Goal: Task Accomplishment & Management: Use online tool/utility

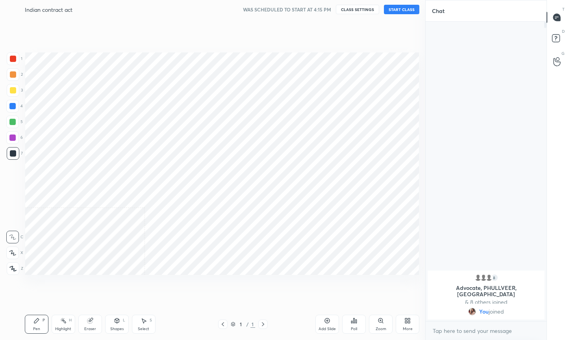
scroll to position [39109, 39004]
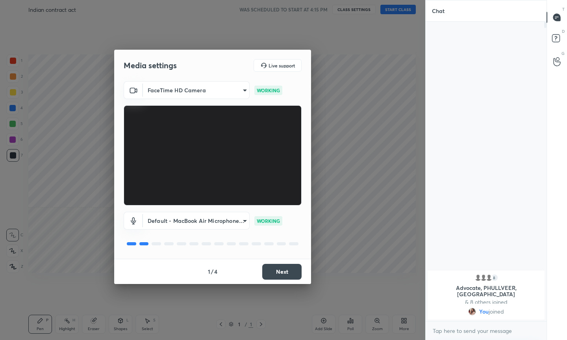
click at [287, 276] on button "Next" at bounding box center [281, 272] width 39 height 16
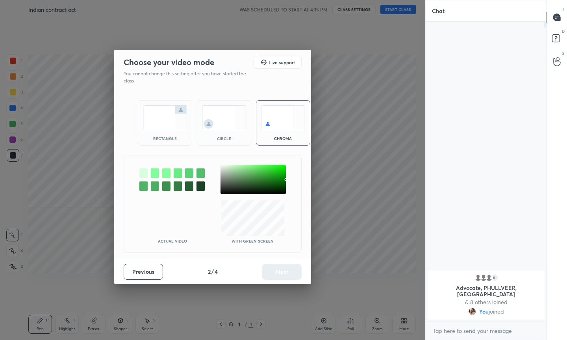
click at [232, 111] on img at bounding box center [224, 117] width 44 height 25
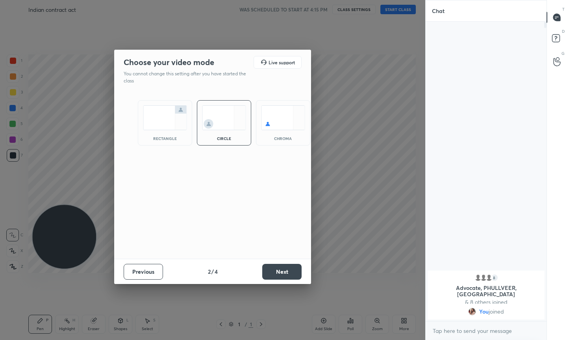
click at [277, 270] on button "Next" at bounding box center [281, 272] width 39 height 16
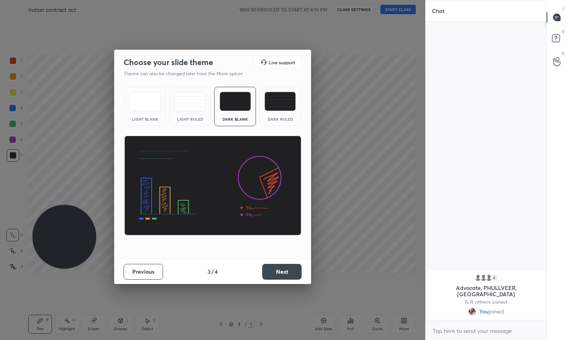
click at [277, 270] on button "Next" at bounding box center [281, 272] width 39 height 16
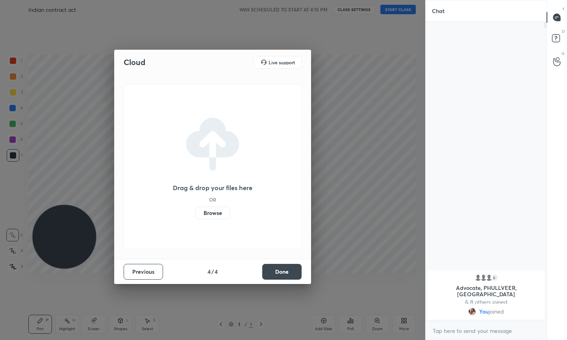
click at [277, 270] on button "Done" at bounding box center [281, 272] width 39 height 16
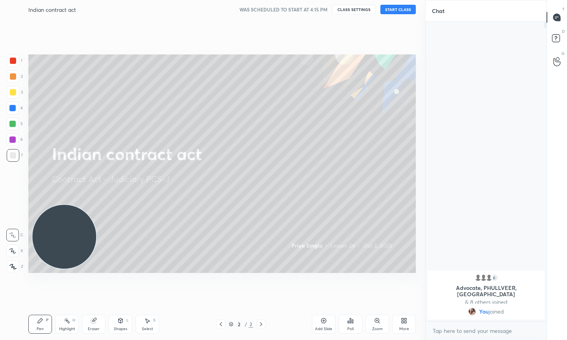
click at [394, 6] on button "START CLASS" at bounding box center [398, 9] width 35 height 9
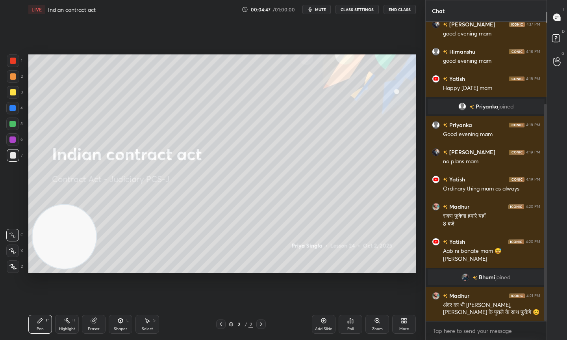
scroll to position [113, 0]
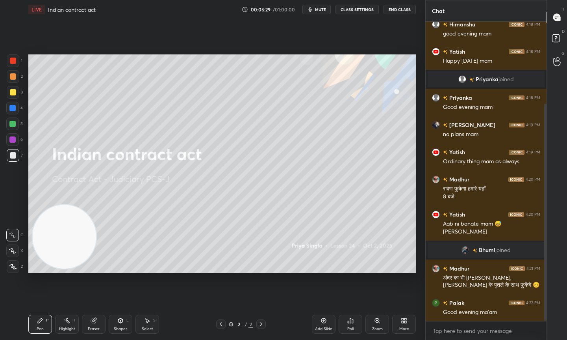
click at [12, 89] on div at bounding box center [13, 92] width 6 height 6
click at [317, 327] on div "Add Slide" at bounding box center [323, 329] width 17 height 4
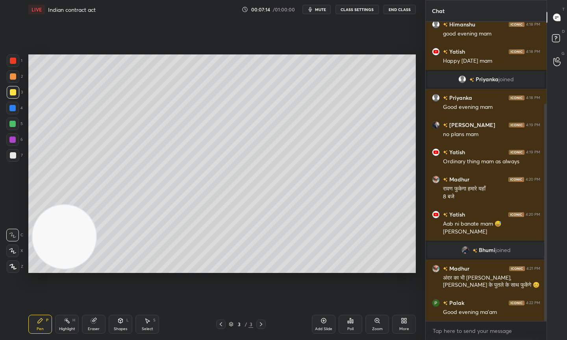
scroll to position [140, 0]
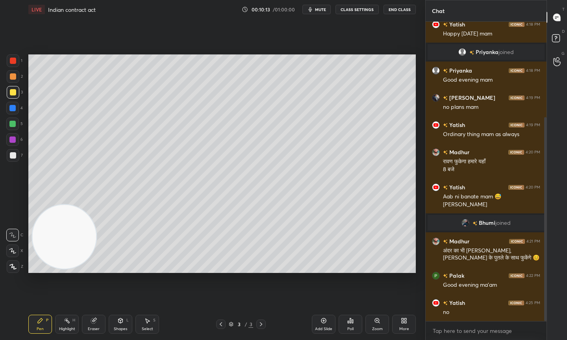
click at [326, 319] on icon at bounding box center [323, 320] width 5 height 5
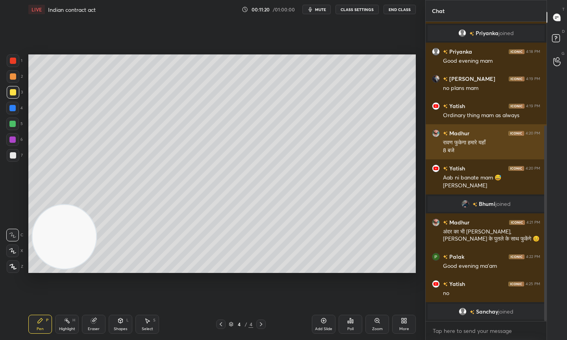
click at [457, 125] on div "1 2 3 4 5 6 7 C X Z C X Z E E Erase all H H LIVE Indian contract act 00:11:20 /…" at bounding box center [283, 170] width 567 height 340
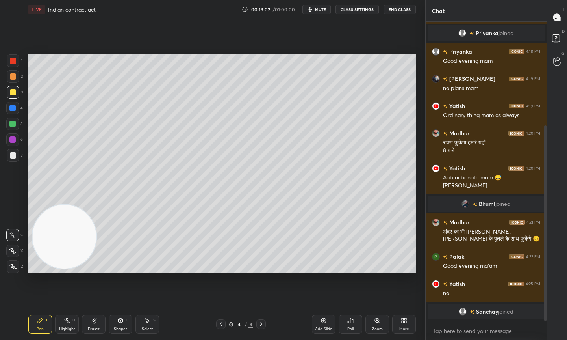
click at [160, 276] on div "Setting up your live class Poll for secs No correct answer Start poll" at bounding box center [222, 163] width 394 height 289
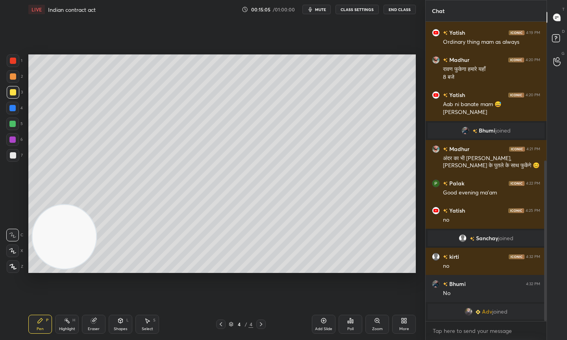
scroll to position [259, 0]
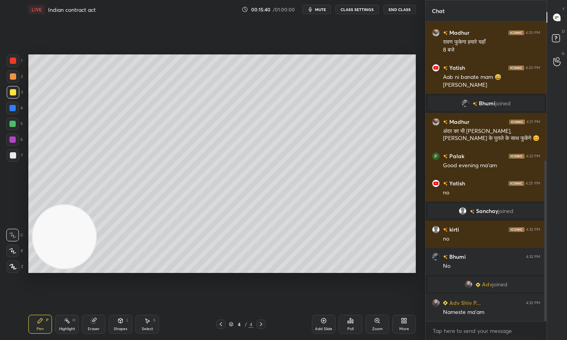
click at [323, 330] on div "Add Slide" at bounding box center [323, 329] width 17 height 4
click at [420, 141] on div "1 2 3 4 5 6 7 C X Z C X Z E E Erase all H H LIVE Indian contract act 00:16:53 /…" at bounding box center [212, 170] width 425 height 340
click at [321, 323] on icon at bounding box center [324, 320] width 6 height 6
click at [320, 318] on div "Add Slide" at bounding box center [324, 323] width 24 height 19
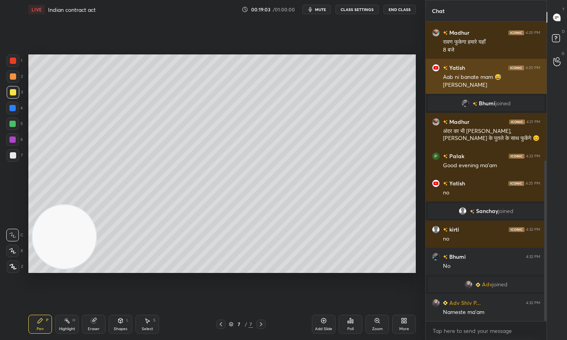
click at [441, 74] on div "1 2 3 4 5 6 7 C X Z C X Z E E Erase all H H LIVE Indian contract act 00:19:03 /…" at bounding box center [283, 170] width 567 height 340
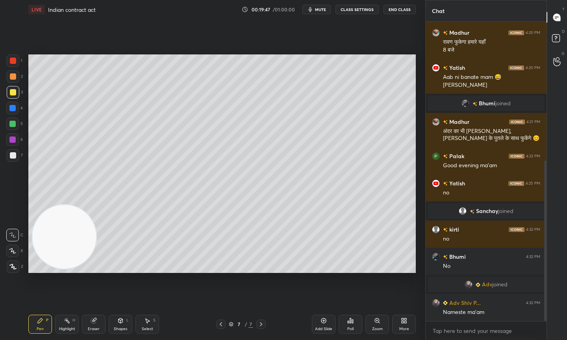
click at [325, 317] on icon at bounding box center [324, 320] width 6 height 6
click at [320, 317] on div "Add Slide" at bounding box center [324, 323] width 24 height 19
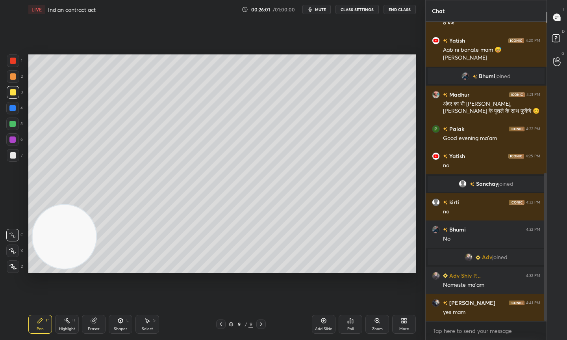
scroll to position [305, 0]
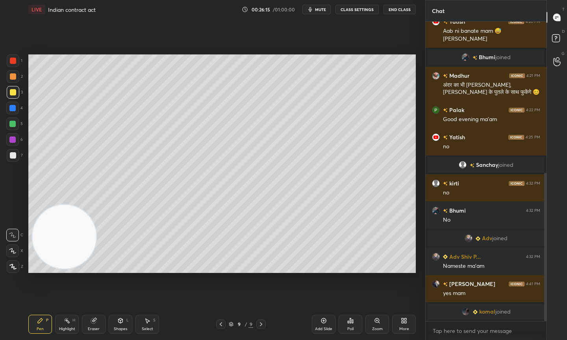
click at [325, 328] on div "Add Slide" at bounding box center [323, 329] width 17 height 4
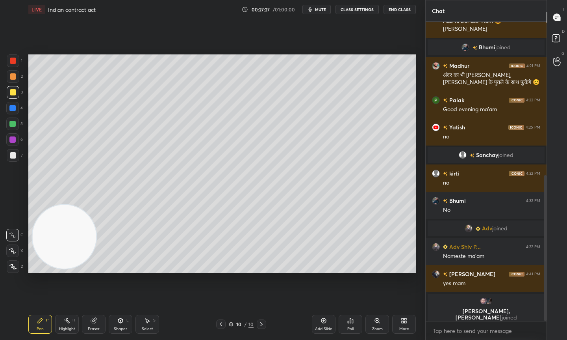
click at [326, 321] on icon at bounding box center [324, 320] width 6 height 6
click at [329, 314] on div "Add Slide" at bounding box center [324, 323] width 24 height 19
click at [324, 325] on div "Add Slide" at bounding box center [324, 323] width 24 height 19
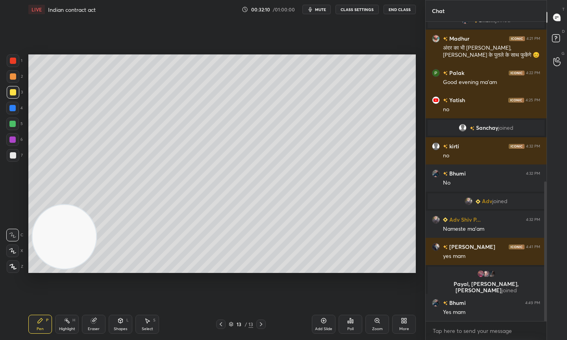
click at [240, 282] on div "Setting up your live class Poll for secs No correct answer Start poll" at bounding box center [222, 163] width 394 height 289
click at [324, 324] on div "Add Slide" at bounding box center [324, 323] width 24 height 19
click at [393, 59] on div "Setting up your live class Poll for secs No correct answer Start poll" at bounding box center [222, 163] width 394 height 289
click at [326, 332] on div "Add Slide" at bounding box center [324, 323] width 24 height 19
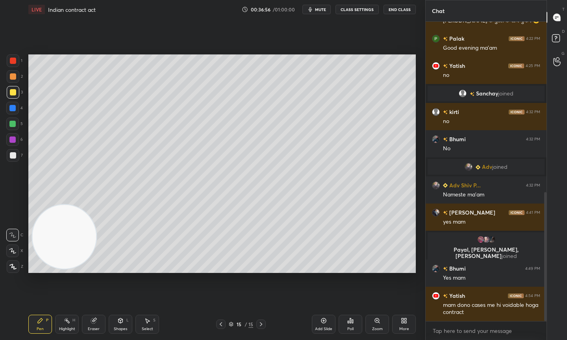
scroll to position [396, 0]
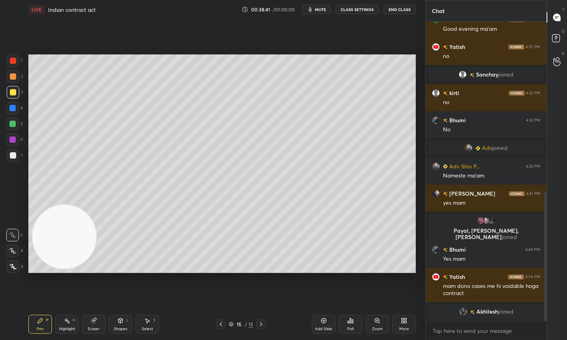
click at [324, 327] on div "Add Slide" at bounding box center [323, 329] width 17 height 4
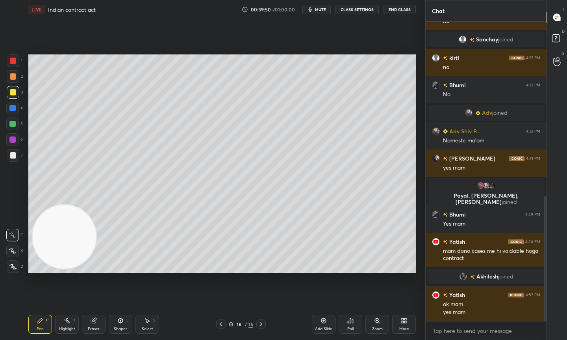
scroll to position [445, 0]
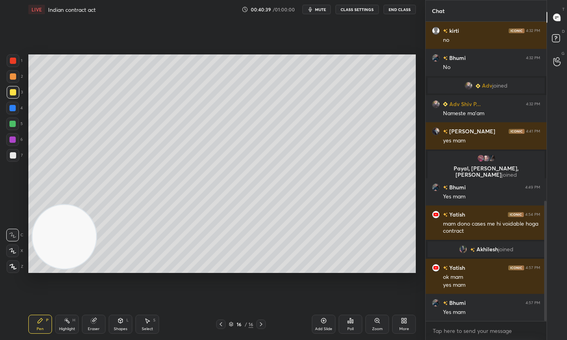
click at [417, 73] on div "Setting up your live class Poll for secs No correct answer Start poll" at bounding box center [222, 163] width 394 height 289
click at [323, 318] on icon at bounding box center [324, 320] width 6 height 6
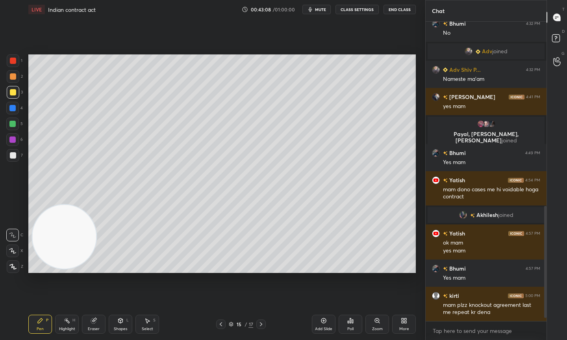
scroll to position [297, 119]
click at [324, 319] on icon at bounding box center [324, 320] width 2 height 2
click at [314, 261] on div "Setting up your live class Poll for secs No correct answer Start poll" at bounding box center [222, 163] width 394 height 289
click at [323, 262] on div "Setting up your live class Poll for secs No correct answer Start poll" at bounding box center [222, 163] width 394 height 289
click at [324, 327] on div "Add Slide" at bounding box center [323, 329] width 17 height 4
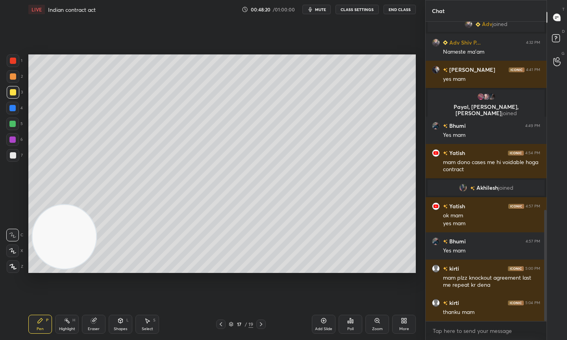
scroll to position [534, 0]
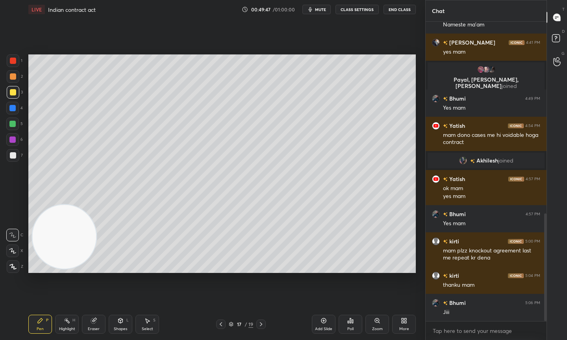
click at [318, 327] on div "Add Slide" at bounding box center [323, 329] width 17 height 4
click at [320, 325] on div "Add Slide" at bounding box center [324, 323] width 24 height 19
click at [331, 317] on div "Add Slide" at bounding box center [324, 323] width 24 height 19
click at [283, 54] on div "Setting up your live class Poll for secs No correct answer Start poll" at bounding box center [222, 163] width 394 height 289
click at [321, 320] on icon at bounding box center [323, 320] width 5 height 5
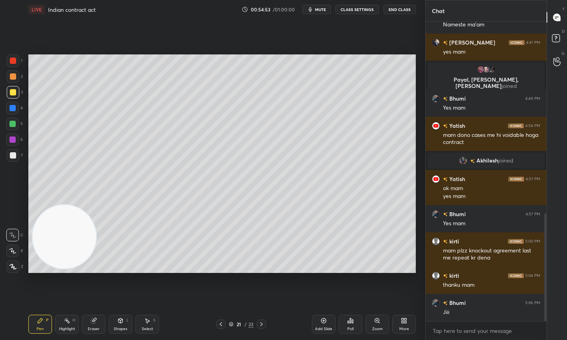
click at [75, 46] on div "Setting up your live class Poll for secs No correct answer Start poll" at bounding box center [222, 163] width 394 height 289
click at [328, 317] on div "Add Slide" at bounding box center [324, 323] width 24 height 19
click at [425, 94] on div "1 2 3 4 5 6 7 C X Z C X Z E E Erase all H H LIVE Indian contract act 00:56:20 /…" at bounding box center [283, 170] width 567 height 340
click at [323, 328] on div "Add Slide" at bounding box center [323, 329] width 17 height 4
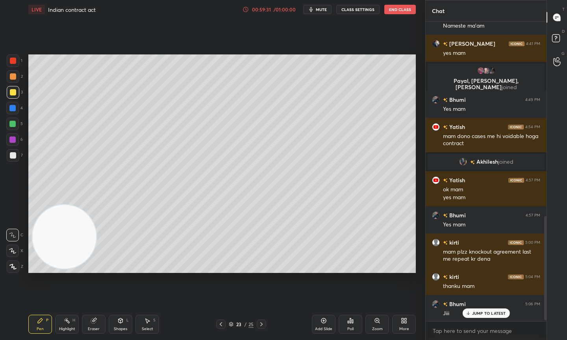
scroll to position [574, 0]
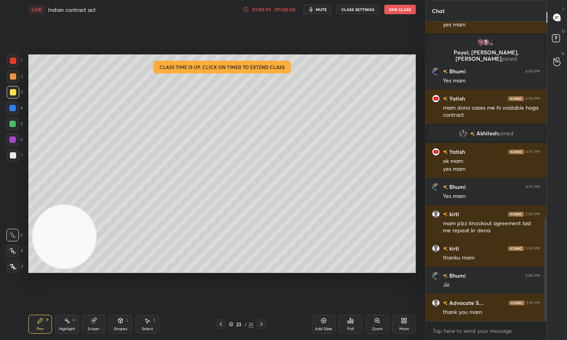
click at [395, 6] on button "End Class" at bounding box center [401, 9] width 32 height 9
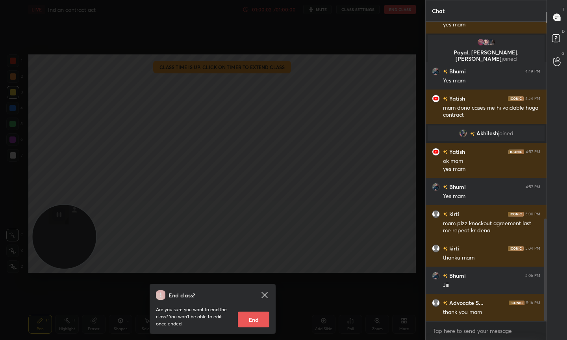
click at [253, 317] on button "End" at bounding box center [254, 319] width 32 height 16
type textarea "x"
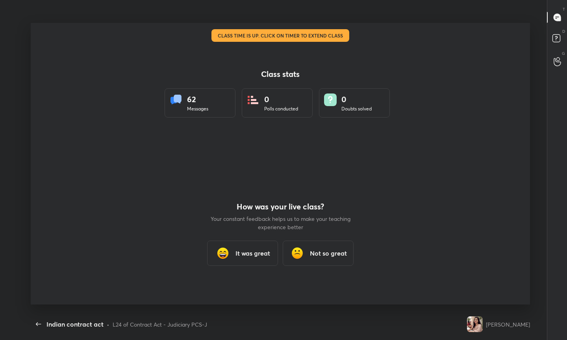
scroll to position [0, 0]
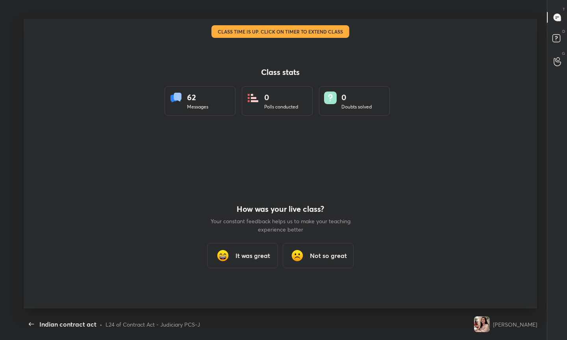
click at [242, 266] on div "It was great" at bounding box center [242, 255] width 71 height 25
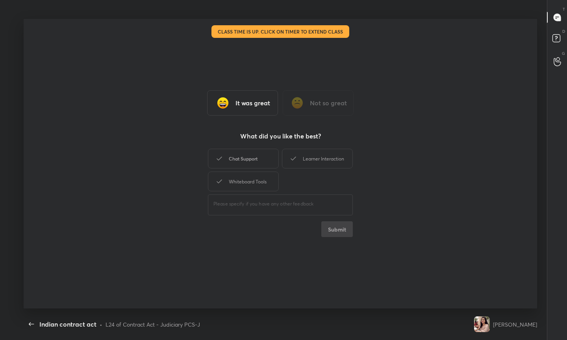
click at [255, 156] on div "Chat Support" at bounding box center [243, 159] width 71 height 20
click at [284, 156] on div "Learner Interaction" at bounding box center [317, 159] width 71 height 20
click at [256, 180] on div "Whiteboard Tools" at bounding box center [243, 181] width 71 height 20
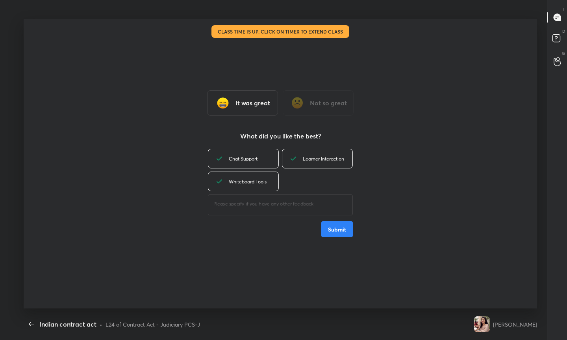
click at [327, 232] on button "Submit" at bounding box center [337, 229] width 32 height 16
